Goal: Task Accomplishment & Management: Manage account settings

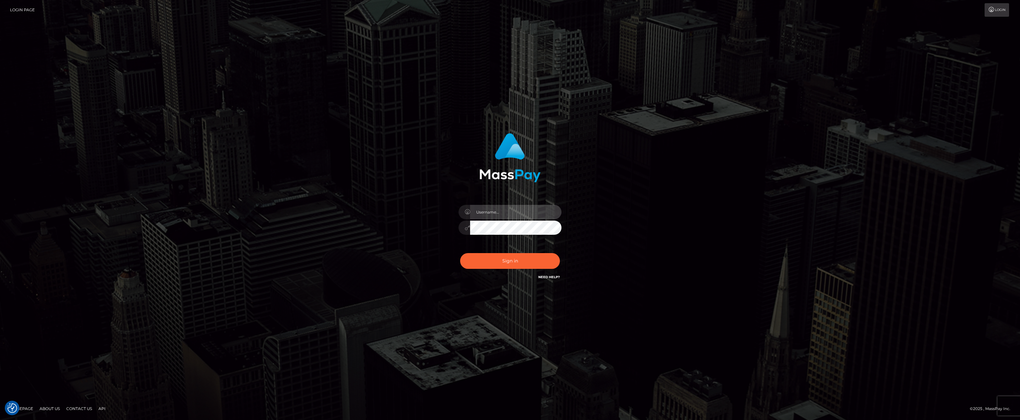
click at [509, 216] on input "text" at bounding box center [515, 212] width 91 height 14
type input "ashbil"
click at [501, 261] on button "Sign in" at bounding box center [510, 261] width 100 height 16
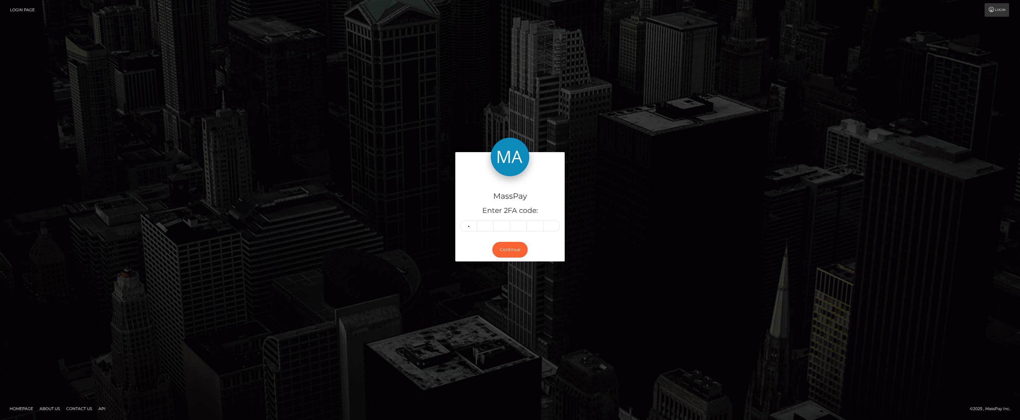
type input "4"
type input "2"
type input "0"
type input "2"
type input "6"
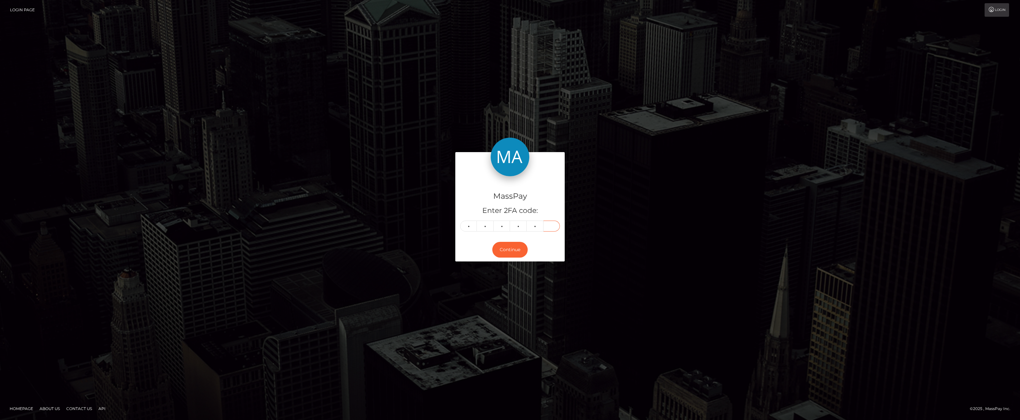
type input "5"
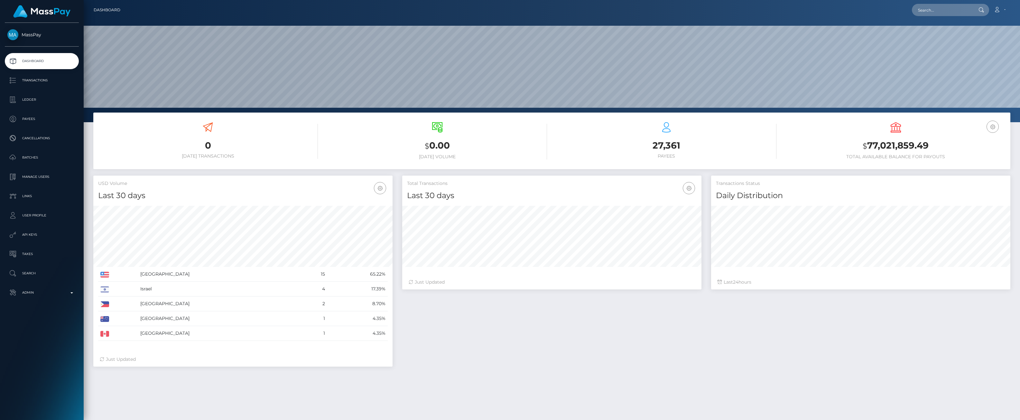
scroll to position [114, 299]
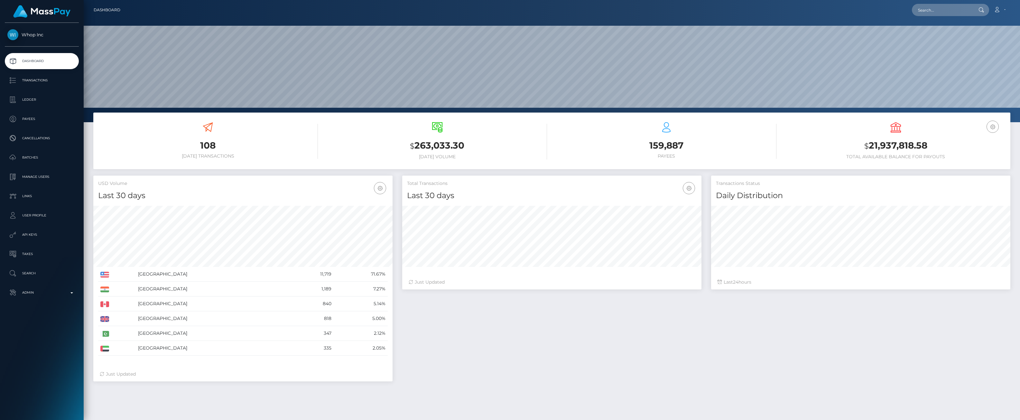
scroll to position [114, 299]
click at [51, 93] on link "Ledger" at bounding box center [42, 100] width 74 height 16
